Goal: Book appointment/travel/reservation

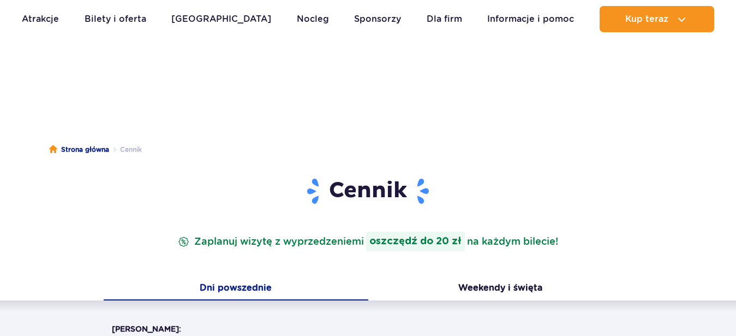
scroll to position [111, 0]
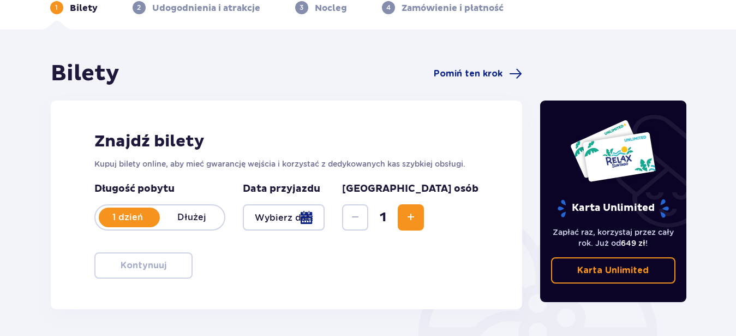
scroll to position [111, 0]
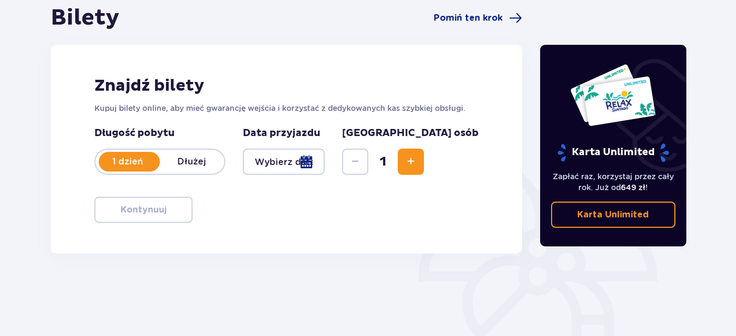
click at [116, 162] on p "1 dzień" at bounding box center [128, 162] width 64 height 12
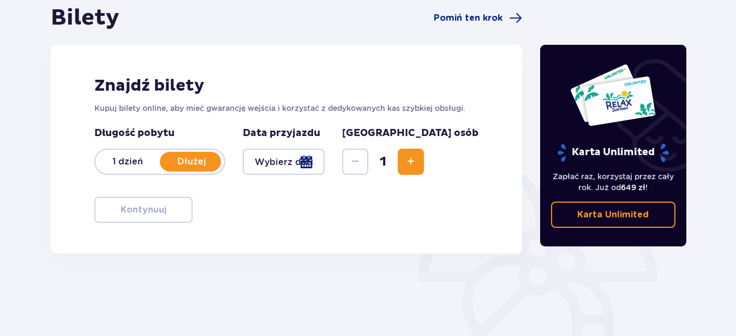
click at [116, 162] on p "1 dzień" at bounding box center [128, 162] width 64 height 12
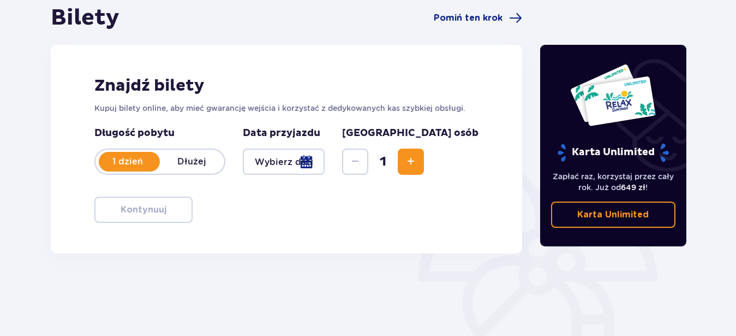
click at [285, 165] on div at bounding box center [284, 161] width 82 height 26
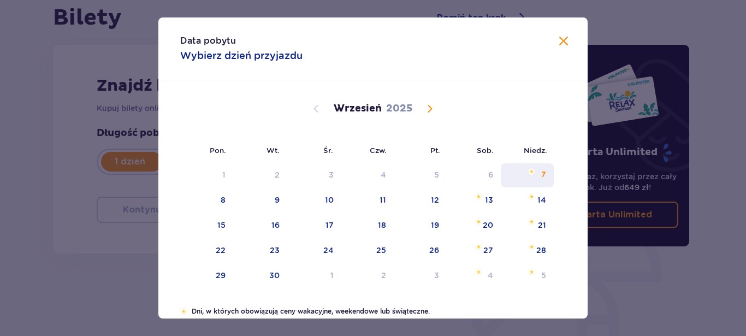
click at [532, 175] on div "7" at bounding box center [527, 175] width 53 height 24
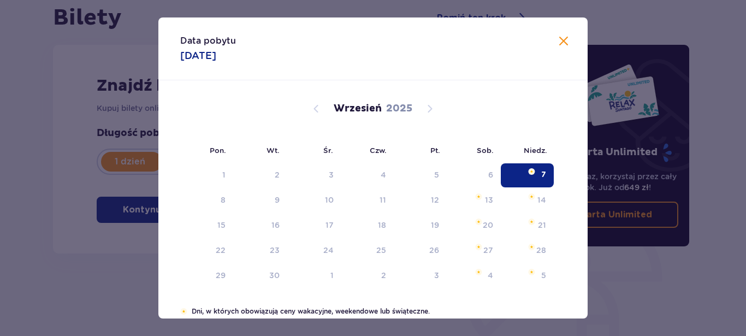
type input "[DATE]"
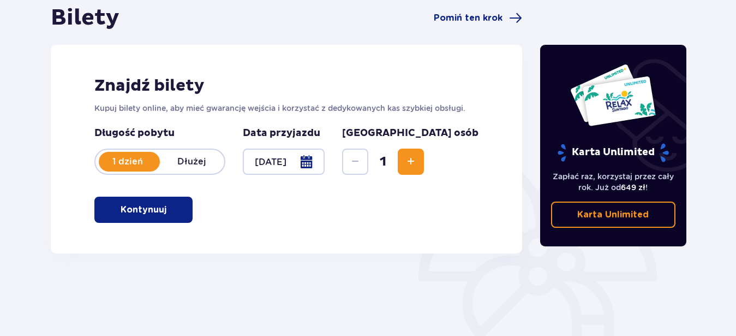
click at [418, 160] on span "Increase" at bounding box center [410, 161] width 13 height 13
click at [160, 205] on button "Kontynuuj" at bounding box center [143, 210] width 98 height 26
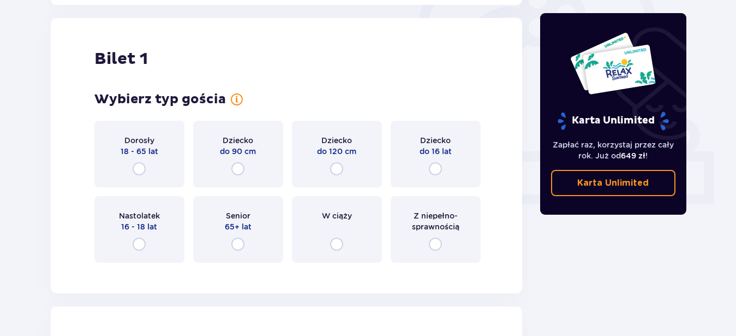
scroll to position [365, 0]
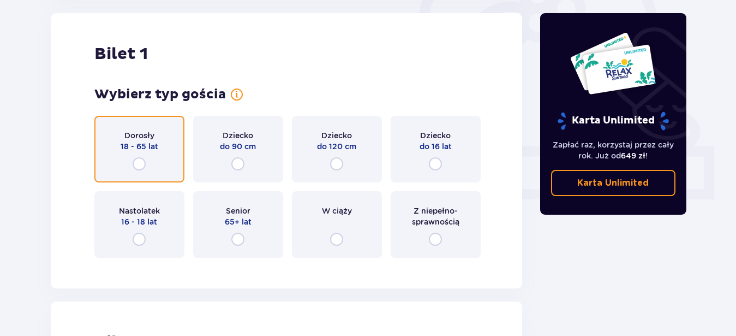
click at [145, 165] on input "radio" at bounding box center [139, 163] width 13 height 13
radio input "true"
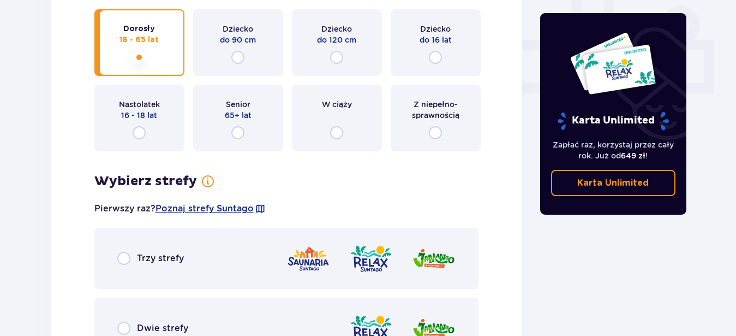
scroll to position [408, 0]
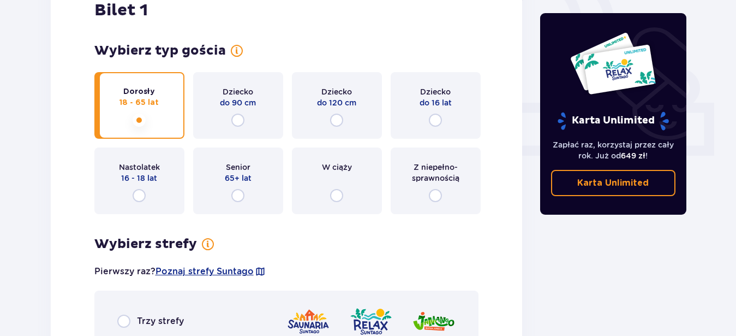
click at [138, 118] on input "radio" at bounding box center [139, 120] width 13 height 13
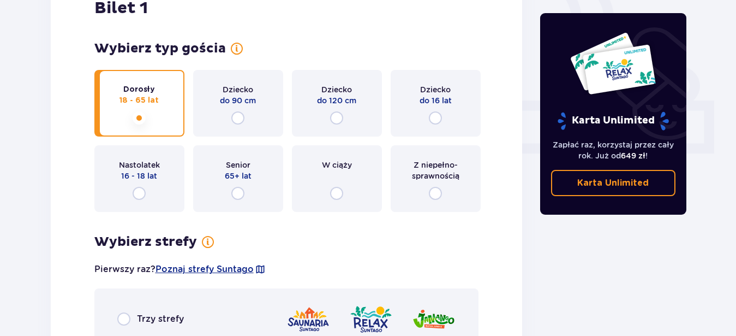
scroll to position [353, 0]
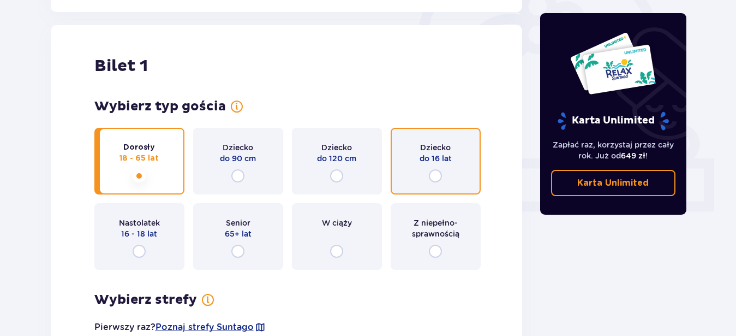
click at [434, 172] on input "radio" at bounding box center [435, 175] width 13 height 13
radio input "true"
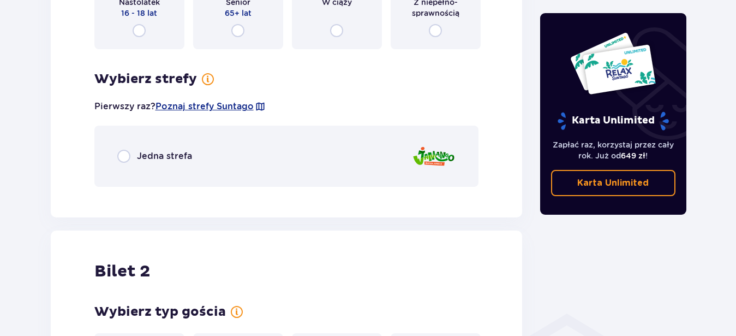
scroll to position [575, 0]
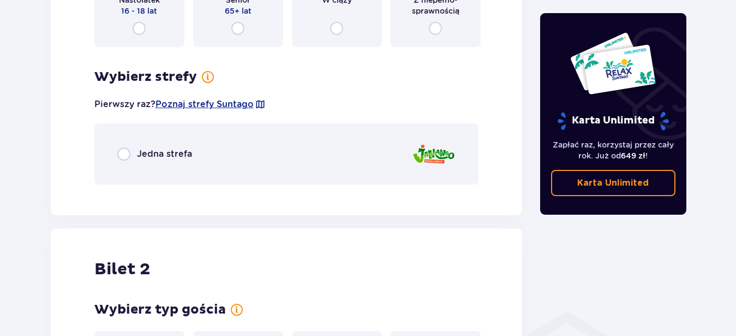
click at [175, 152] on p "Jedna strefa" at bounding box center [164, 154] width 55 height 12
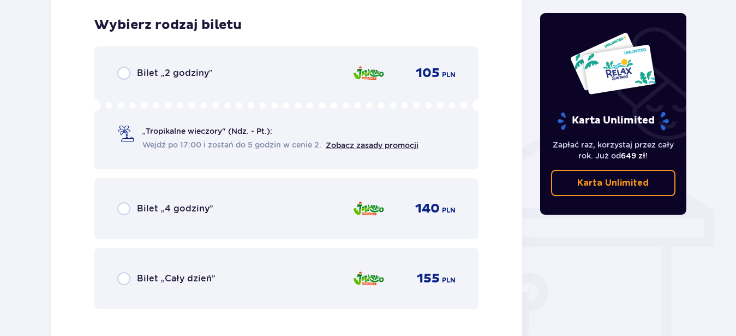
scroll to position [769, 0]
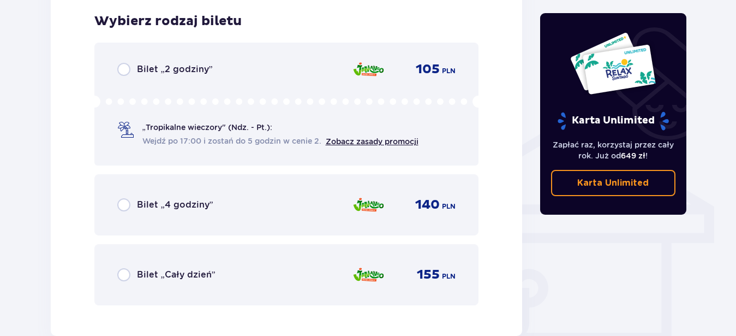
click at [136, 71] on div "Bilet „2 godziny”" at bounding box center [165, 69] width 96 height 13
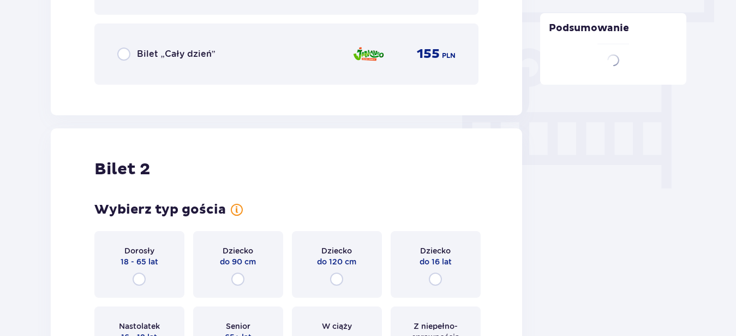
scroll to position [1104, 0]
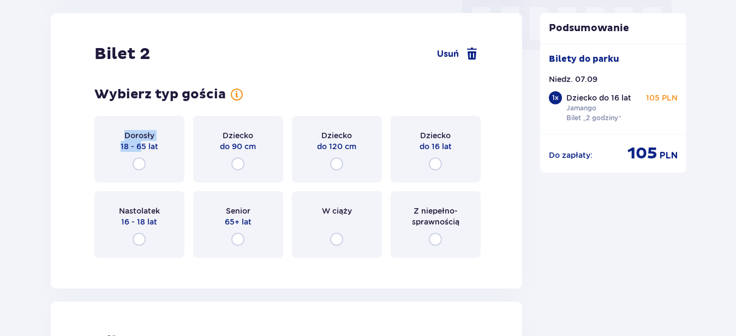
click at [139, 156] on div "Dorosły 18 - 65 lat" at bounding box center [139, 149] width 90 height 67
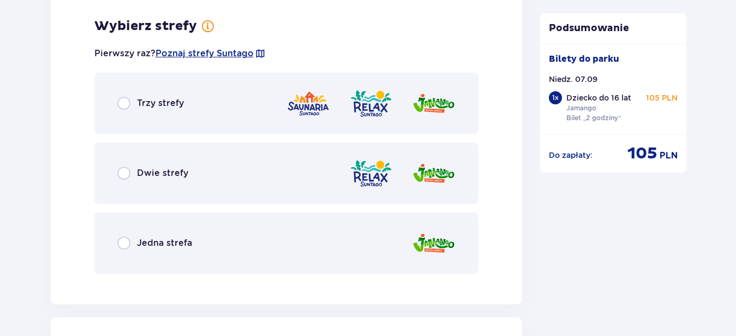
scroll to position [1371, 0]
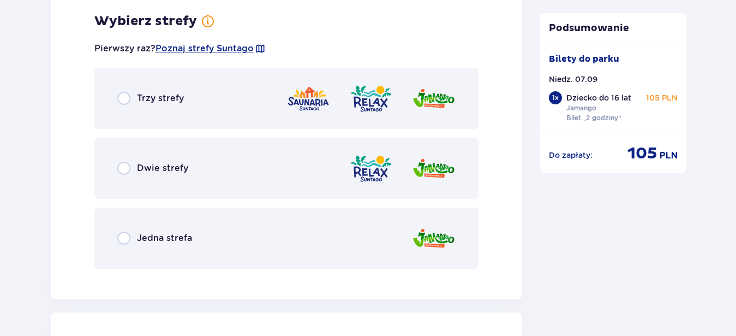
click at [149, 232] on div "Jedna strefa" at bounding box center [154, 237] width 75 height 13
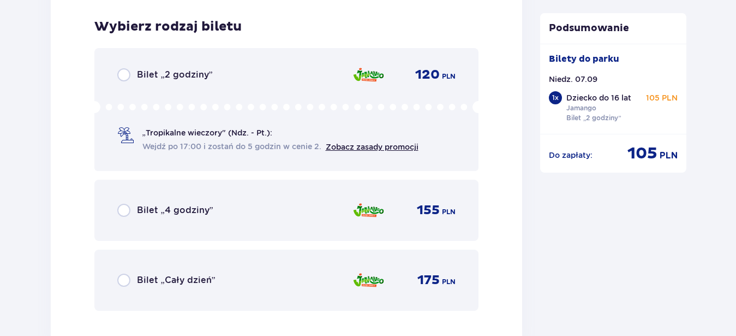
scroll to position [1648, 0]
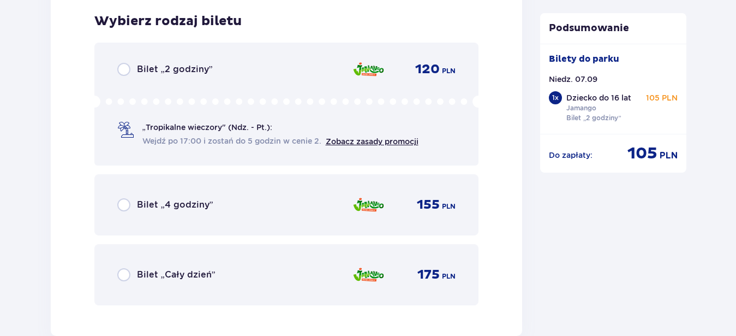
click at [142, 73] on p "Bilet „2 godziny”" at bounding box center [175, 69] width 76 height 12
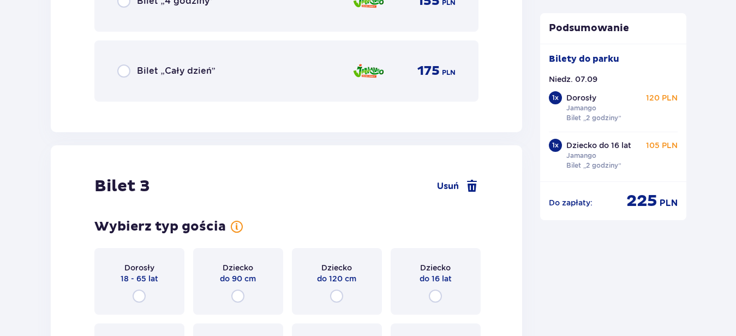
scroll to position [1984, 0]
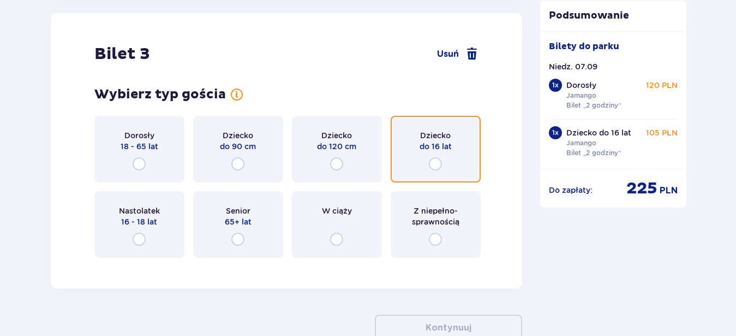
click at [439, 165] on input "radio" at bounding box center [435, 163] width 13 height 13
radio input "true"
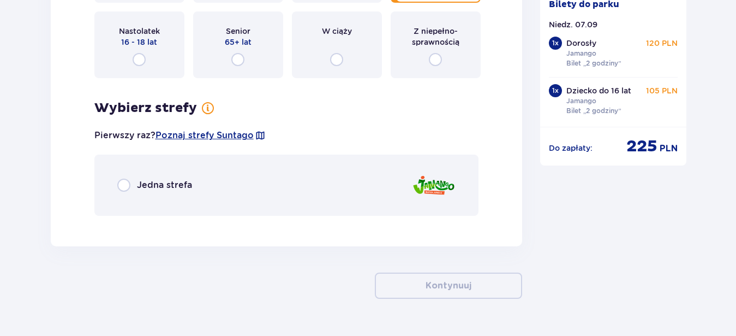
scroll to position [2192, 0]
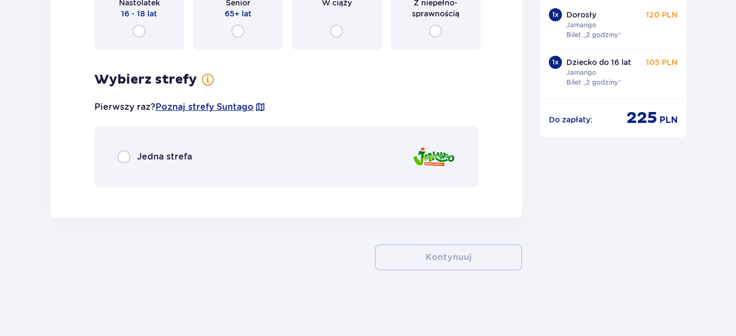
click at [163, 154] on p "Jedna strefa" at bounding box center [164, 157] width 55 height 12
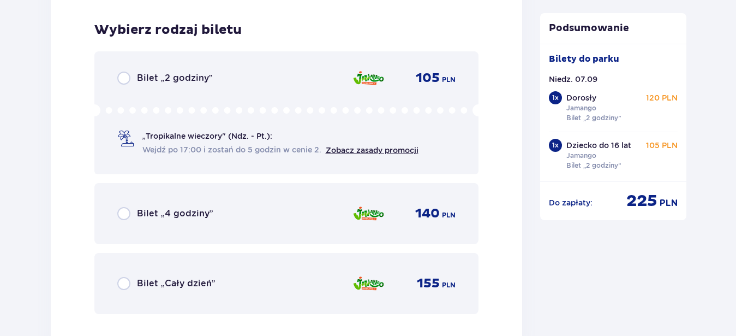
scroll to position [2388, 0]
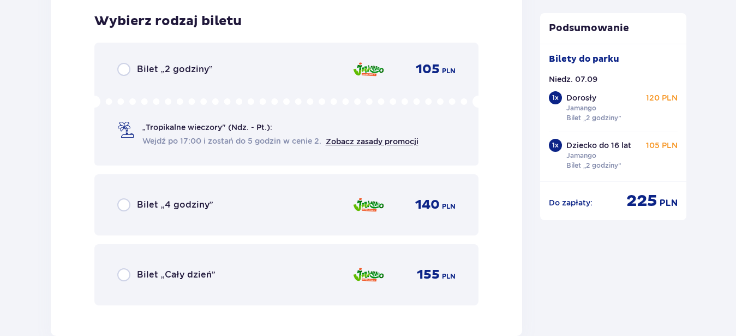
click at [169, 79] on div "Bilet „2 godziny” 105 PLN „Tropikalne wieczory" (Ndz. - Pt.): Wejdź po 17:00 i …" at bounding box center [286, 104] width 385 height 123
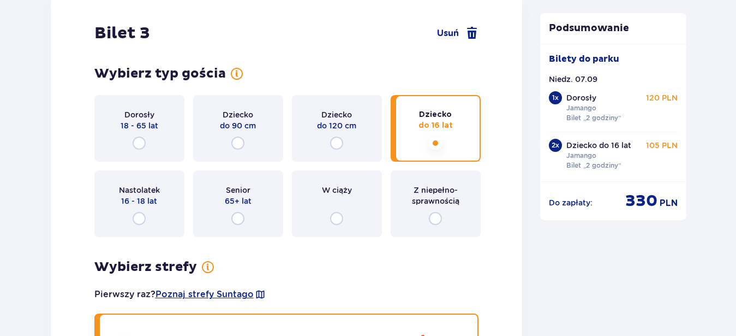
scroll to position [1837, 0]
